Goal: Task Accomplishment & Management: Use online tool/utility

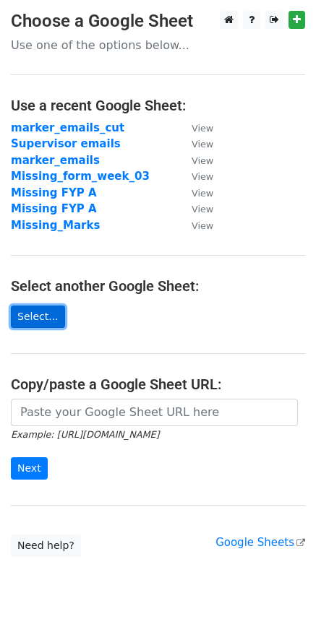
click at [41, 316] on link "Select..." at bounding box center [38, 317] width 54 height 22
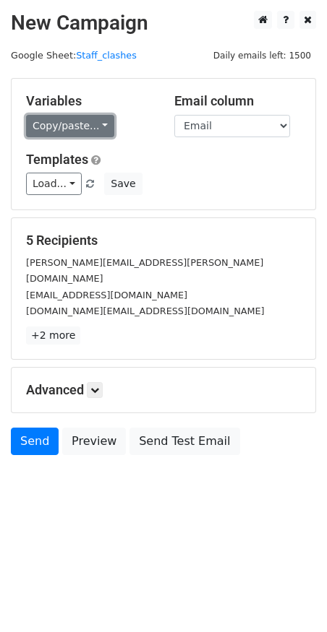
click at [89, 119] on link "Copy/paste..." at bounding box center [70, 126] width 88 height 22
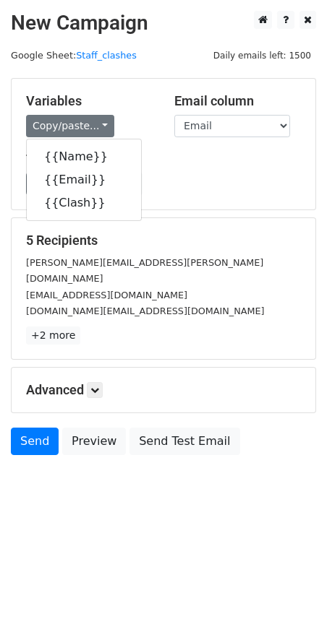
click at [114, 99] on h5 "Variables" at bounding box center [89, 101] width 126 height 16
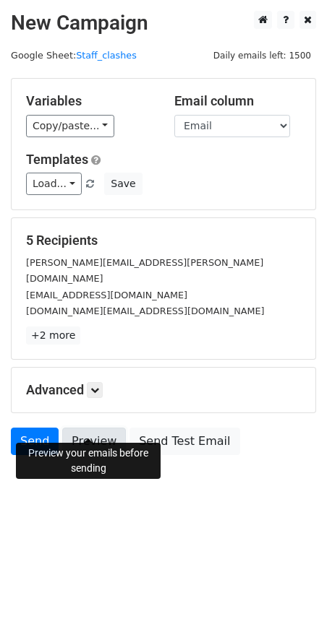
click at [85, 428] on link "Preview" at bounding box center [94, 441] width 64 height 27
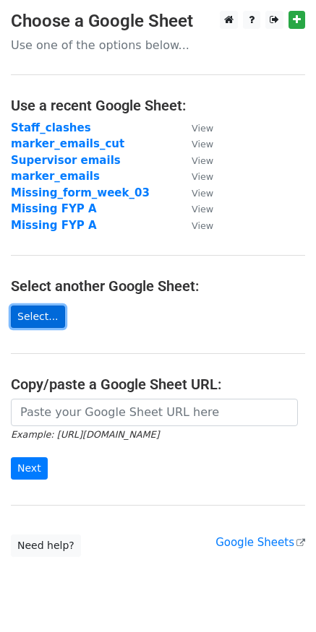
click at [35, 325] on link "Select..." at bounding box center [38, 317] width 54 height 22
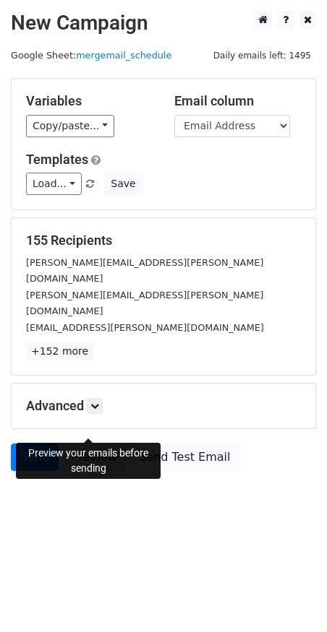
click at [91, 444] on link "Preview" at bounding box center [94, 457] width 64 height 27
